Goal: Transaction & Acquisition: Purchase product/service

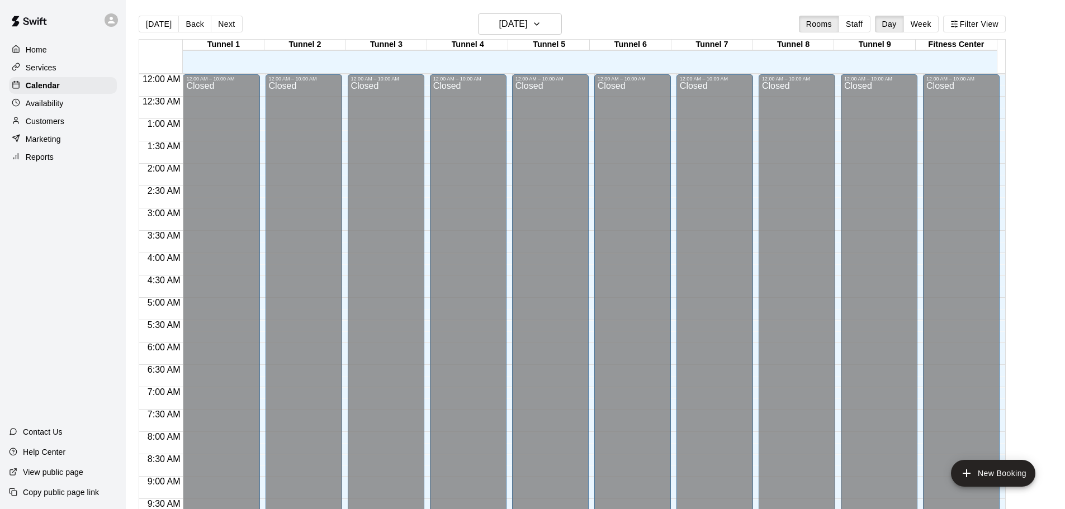
scroll to position [515, 0]
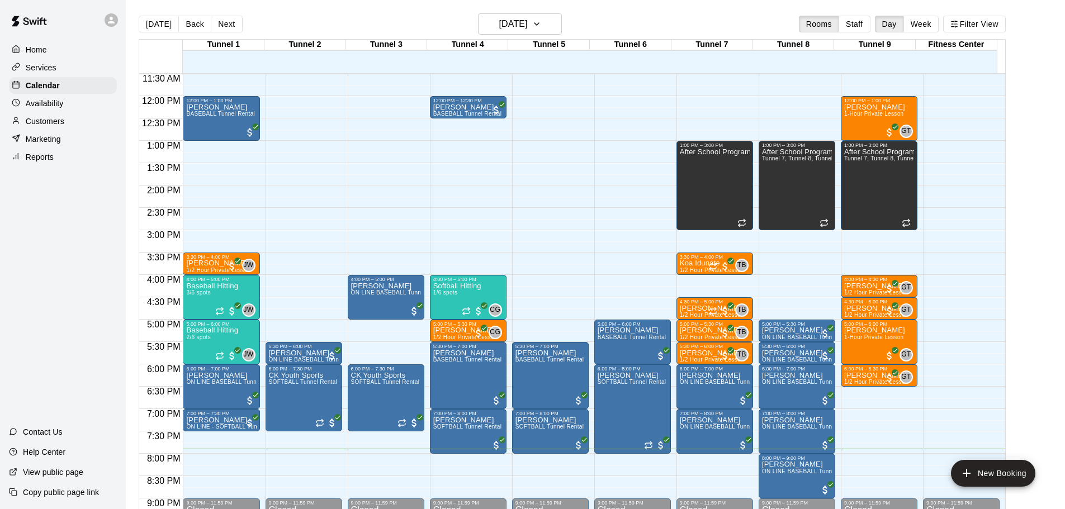
click at [61, 126] on p "Customers" at bounding box center [45, 121] width 39 height 11
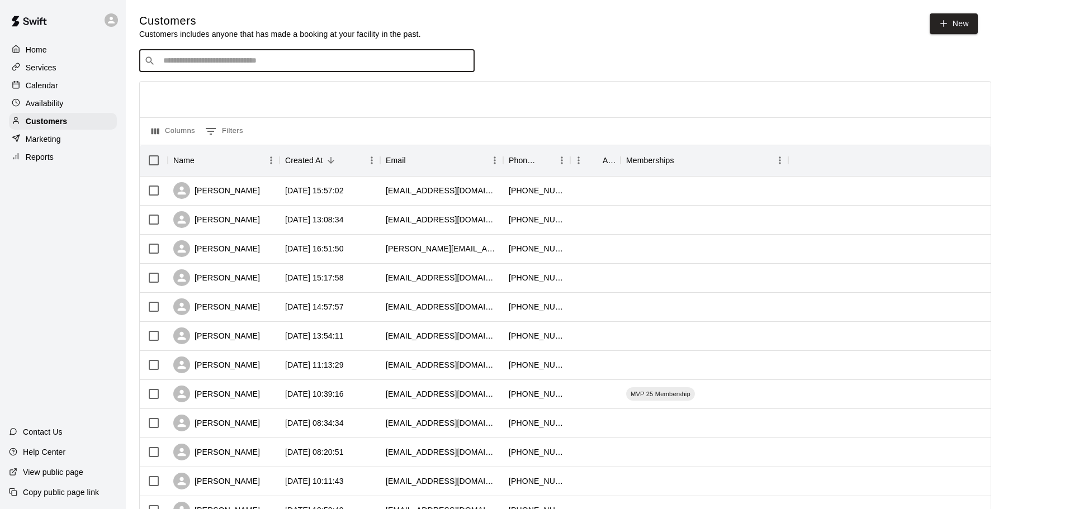
click at [261, 67] on input "Search customers by name or email" at bounding box center [315, 60] width 310 height 11
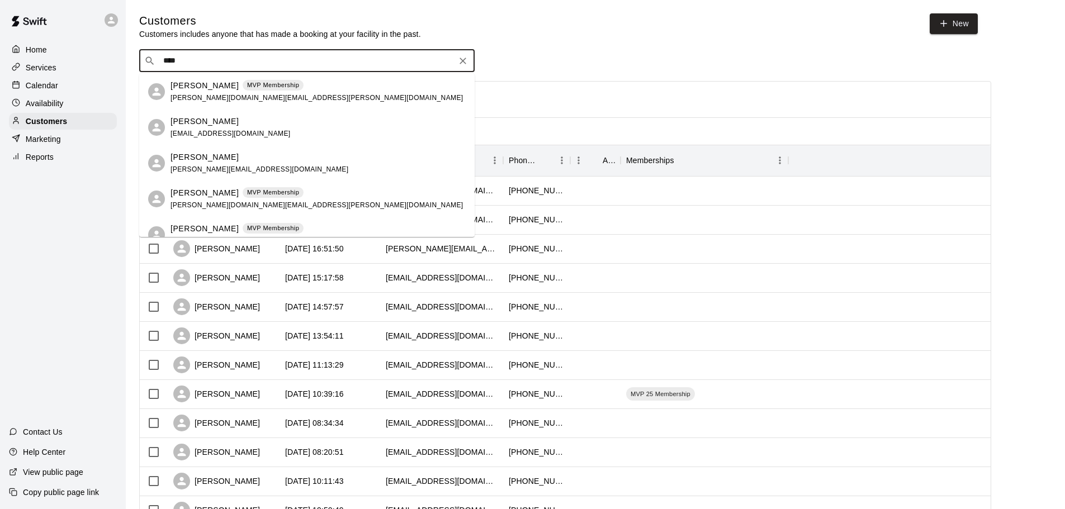
type input "*****"
click at [221, 162] on p "[PERSON_NAME]" at bounding box center [205, 157] width 68 height 12
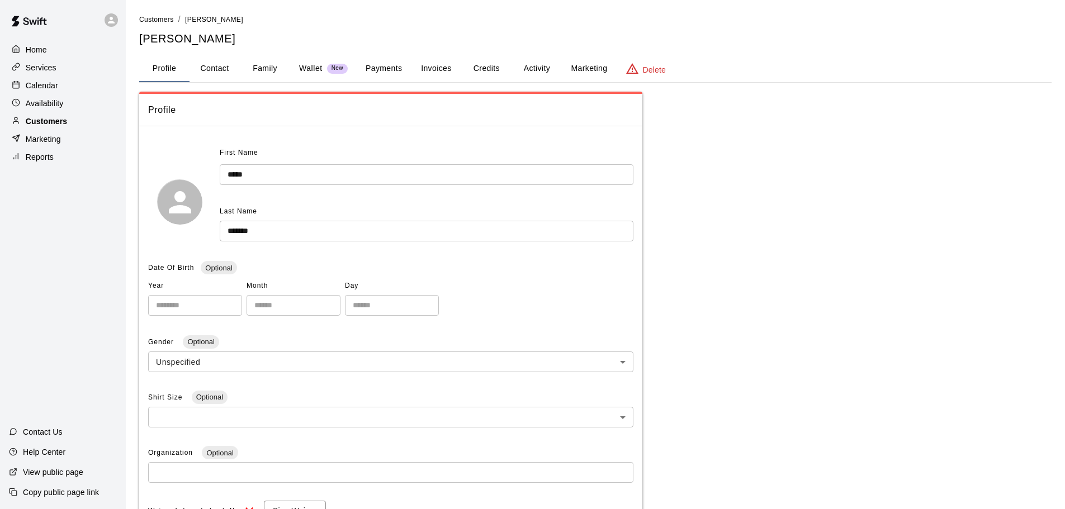
click at [78, 119] on div "Customers" at bounding box center [63, 121] width 108 height 17
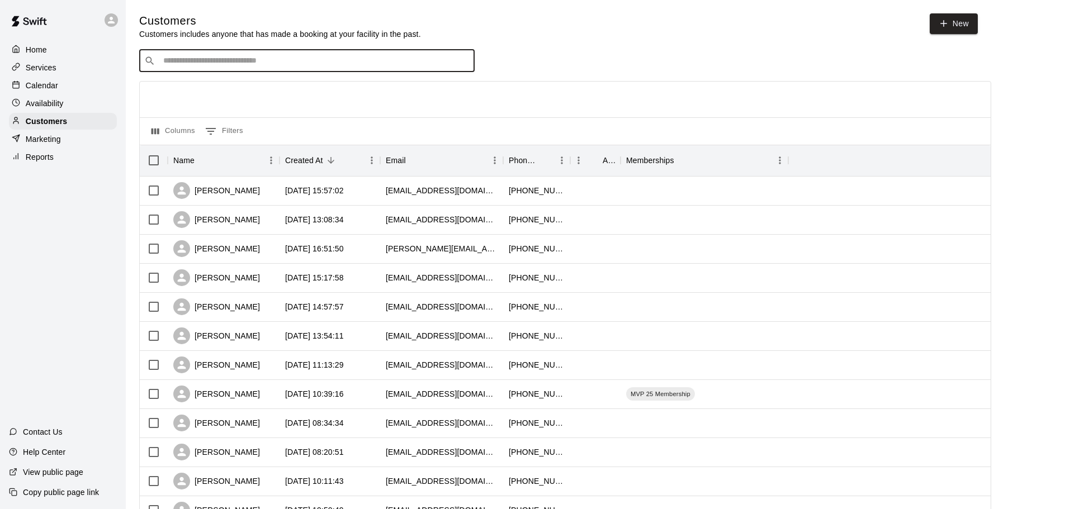
click at [217, 64] on input "Search customers by name or email" at bounding box center [315, 60] width 310 height 11
type input "****"
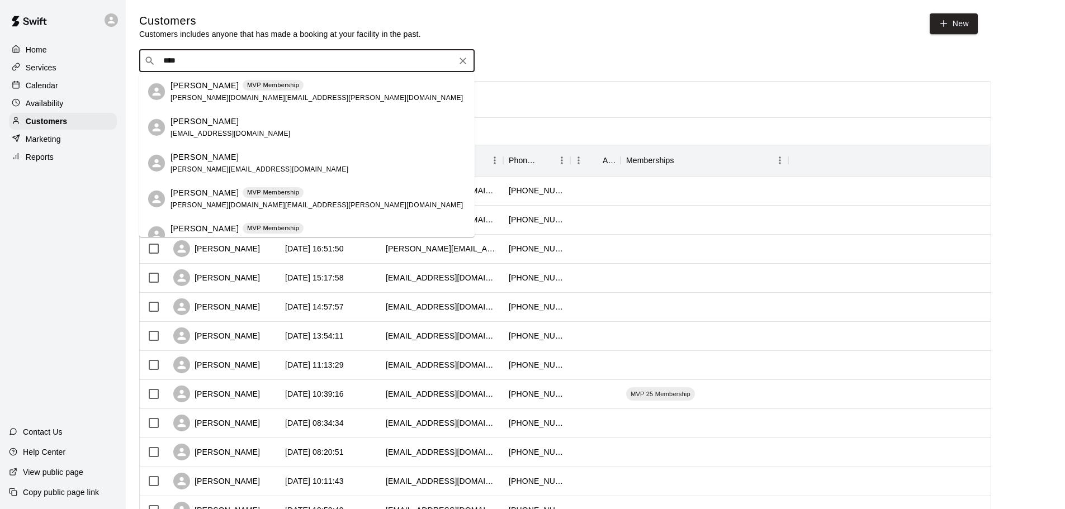
click at [212, 88] on p "[PERSON_NAME]" at bounding box center [205, 86] width 68 height 12
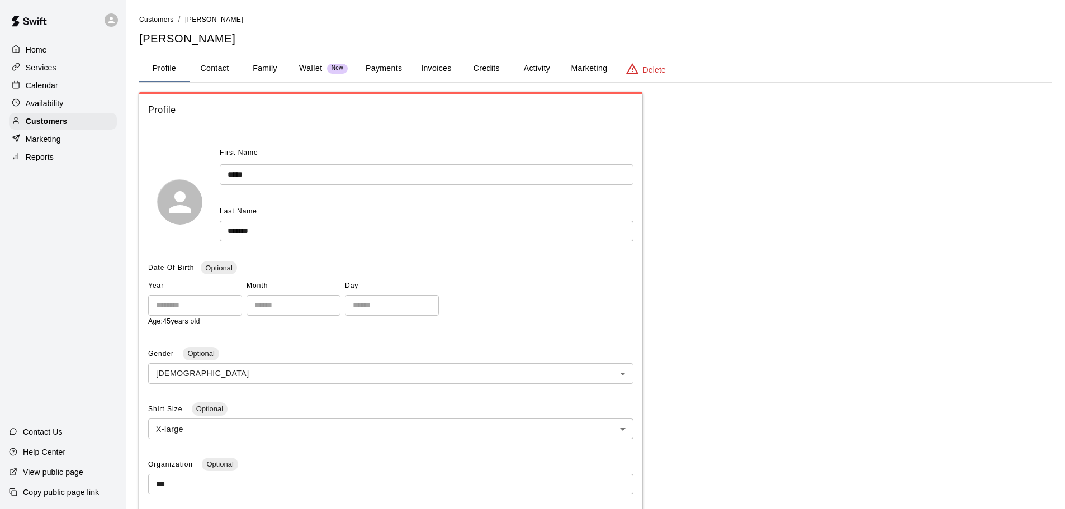
click at [375, 65] on button "Payments" at bounding box center [384, 68] width 54 height 27
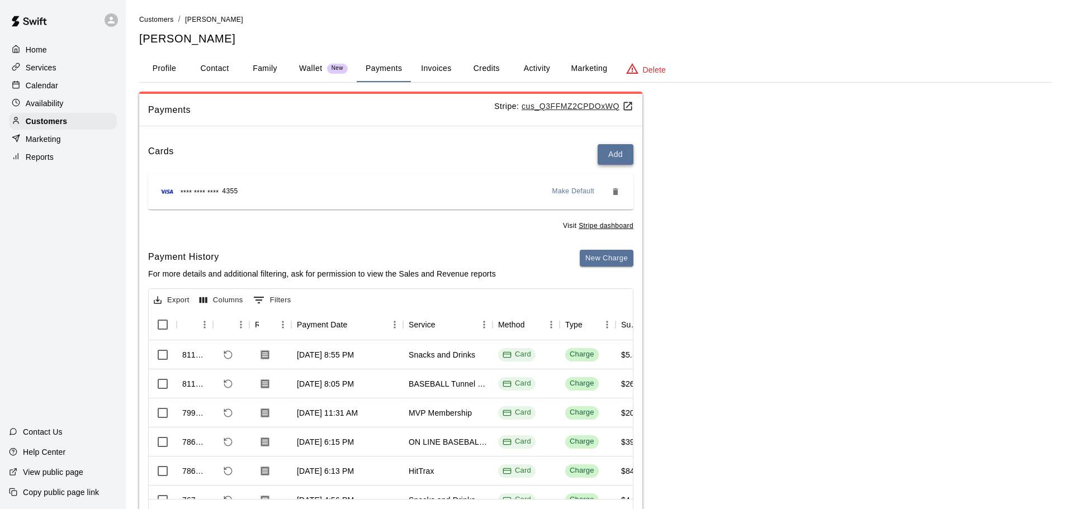
click at [609, 150] on button "Add" at bounding box center [616, 154] width 36 height 21
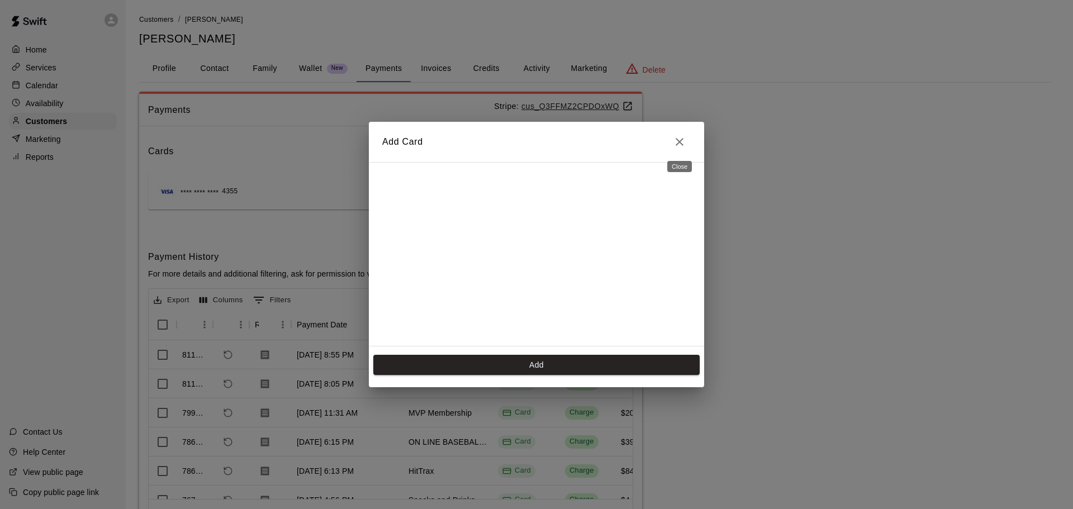
click at [675, 145] on icon "Close" at bounding box center [679, 141] width 13 height 13
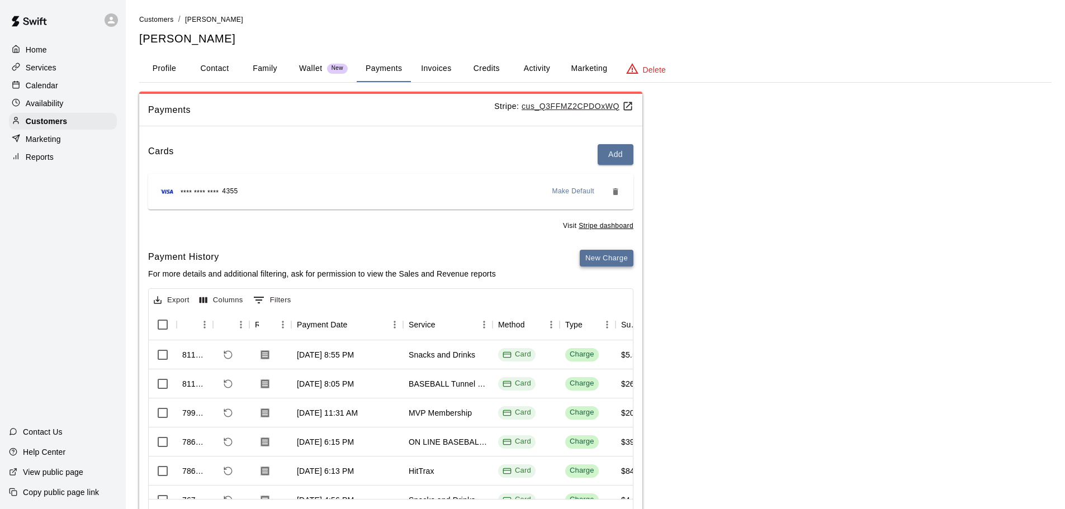
click at [618, 256] on button "New Charge" at bounding box center [607, 258] width 54 height 17
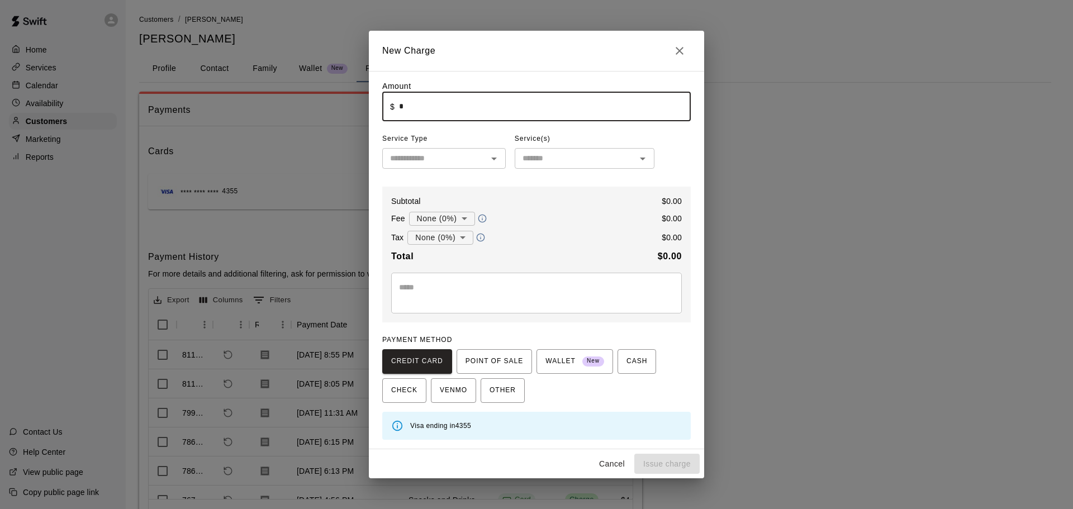
click at [506, 106] on input "*" at bounding box center [545, 107] width 292 height 30
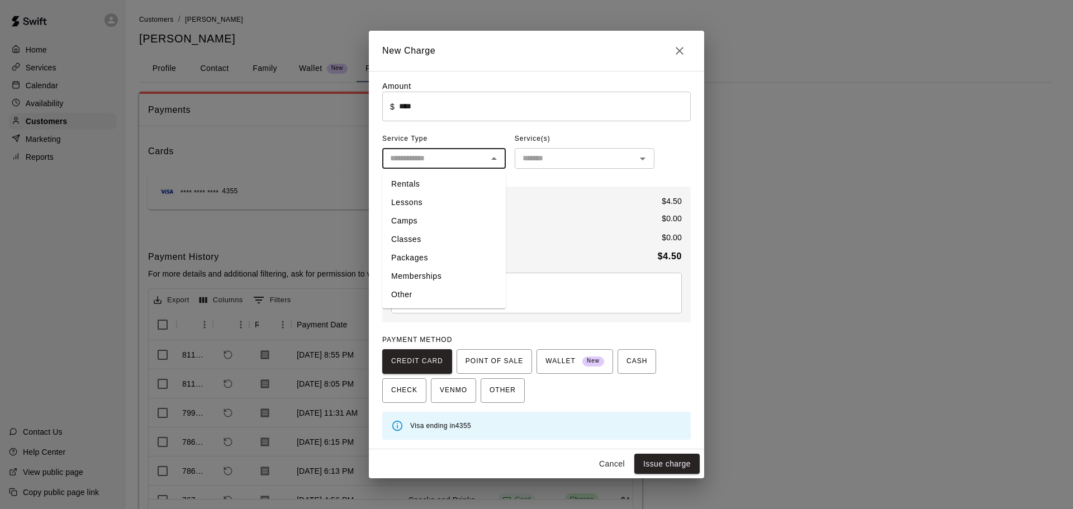
click at [430, 163] on input "text" at bounding box center [435, 158] width 98 height 14
click at [618, 131] on div "Service(s)" at bounding box center [585, 139] width 140 height 18
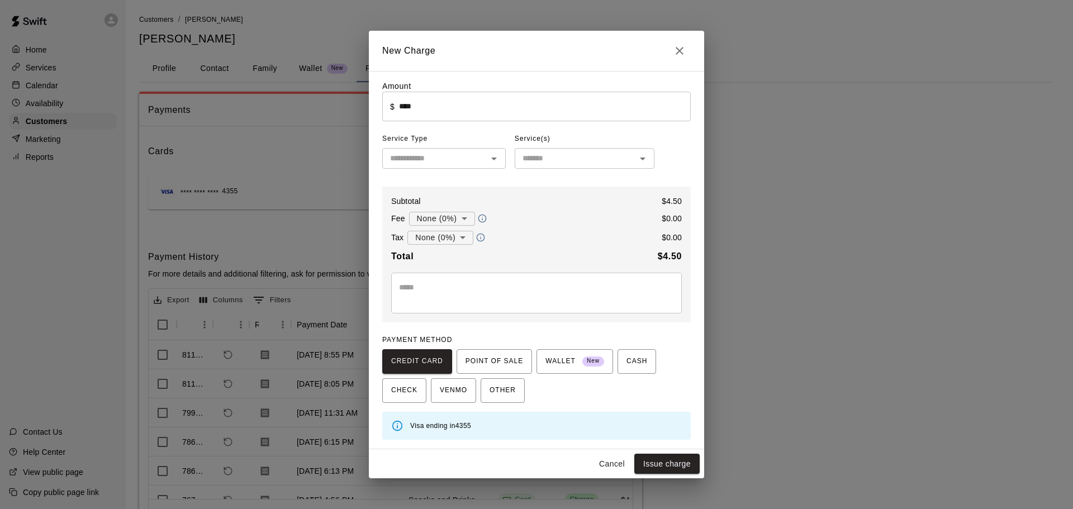
click at [623, 159] on input "text" at bounding box center [575, 158] width 115 height 14
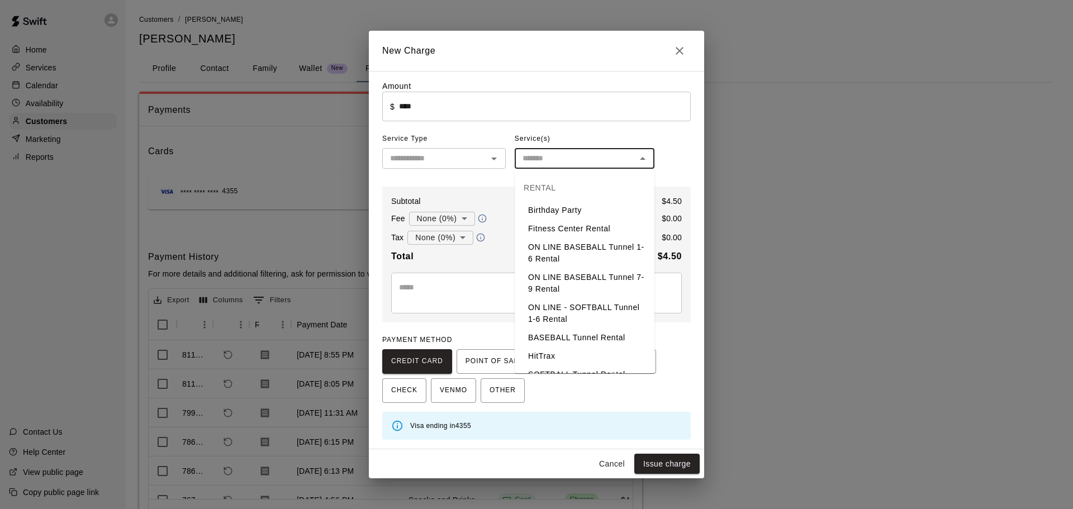
click at [688, 158] on div "Amount ​ $ **** ​ Service Type ​ Service(s) ​ Subtotal $ 4.50 Fee None (0%) * ​…" at bounding box center [536, 259] width 309 height 359
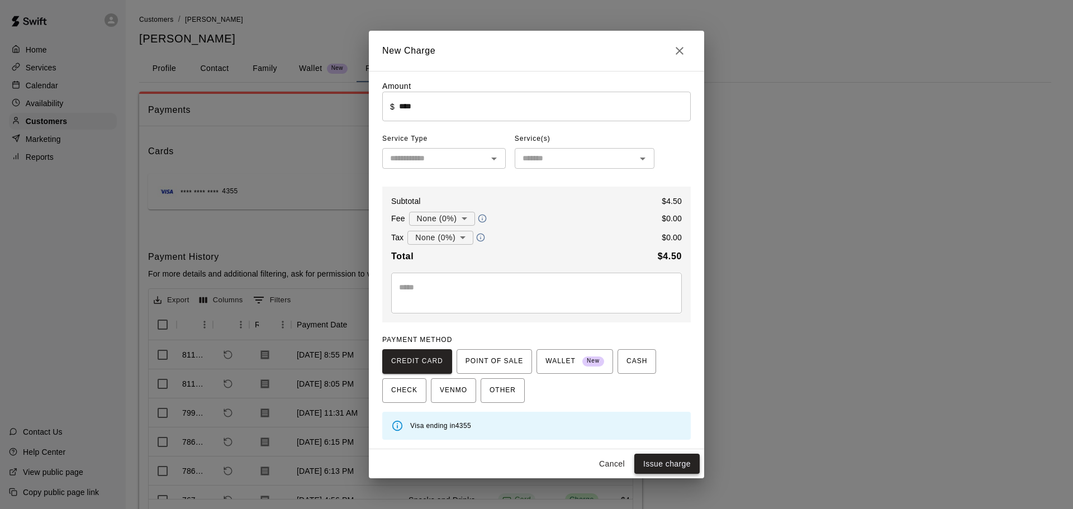
click at [683, 456] on button "Issue charge" at bounding box center [666, 464] width 65 height 21
type input "*"
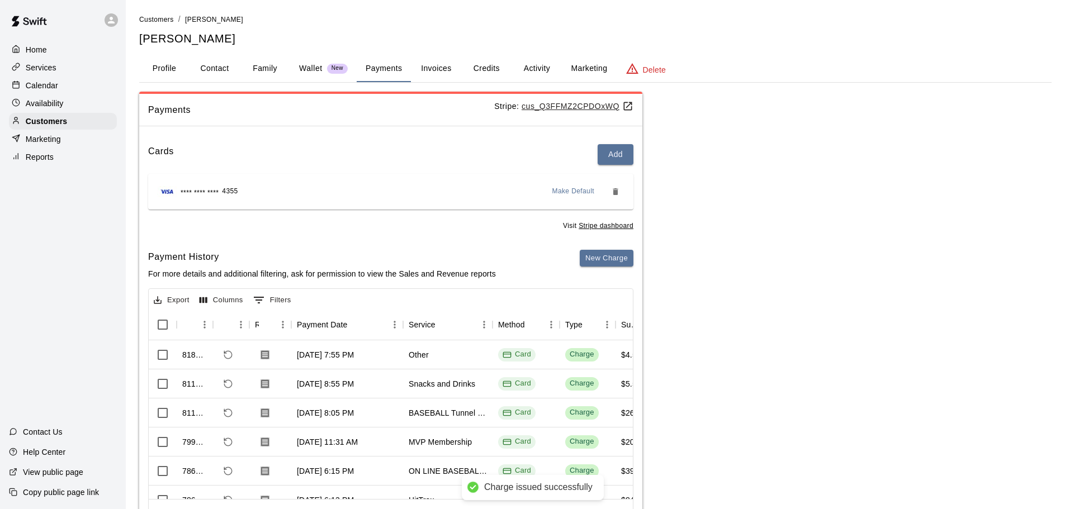
click at [77, 88] on div "Calendar" at bounding box center [63, 85] width 108 height 17
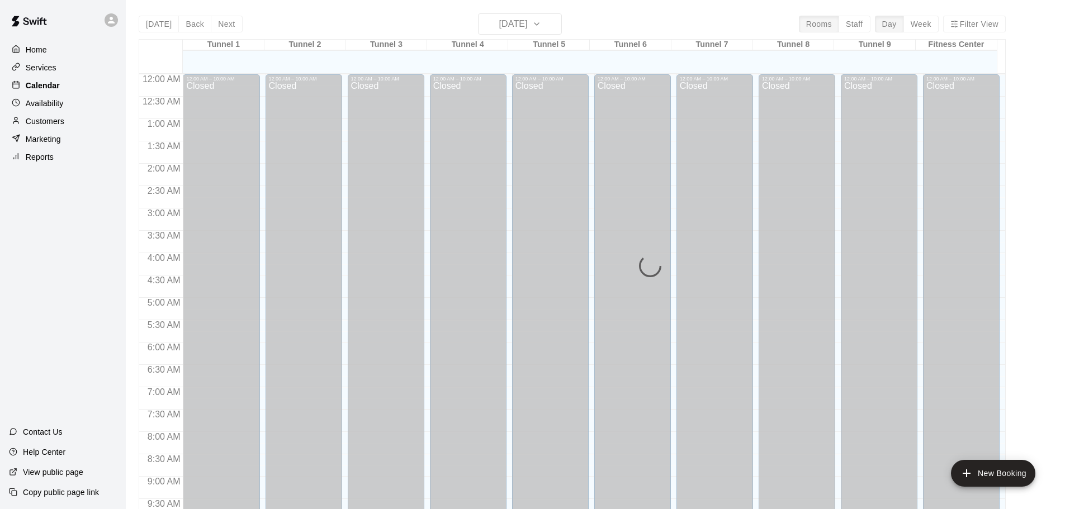
scroll to position [592, 0]
